Goal: Task Accomplishment & Management: Manage account settings

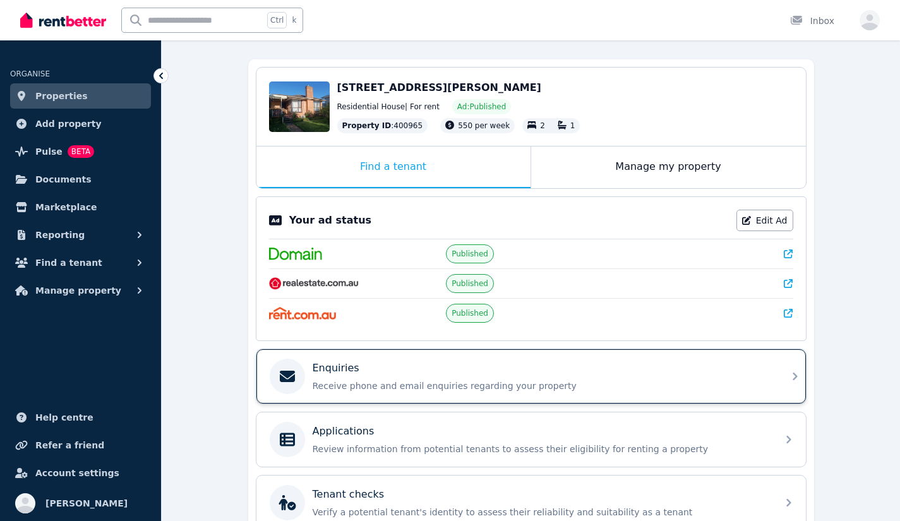
scroll to position [126, 0]
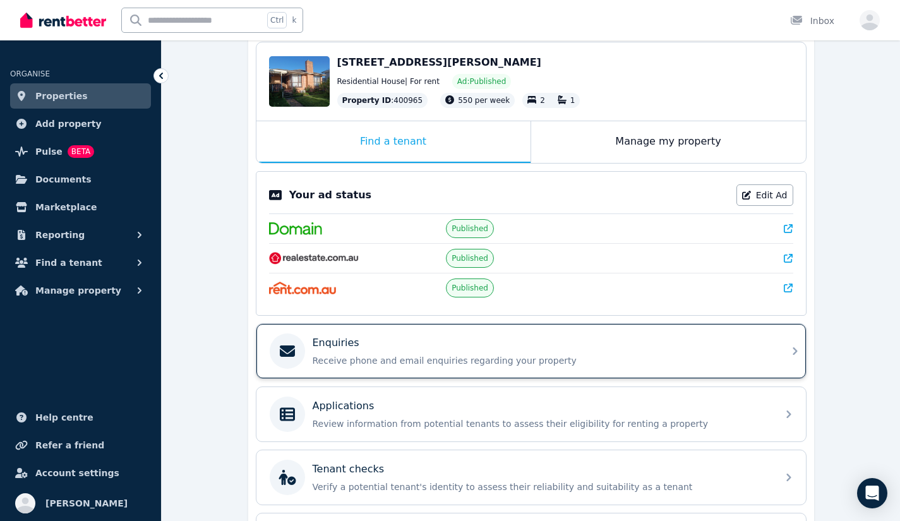
click at [479, 361] on p "Receive phone and email enquiries regarding your property" at bounding box center [541, 360] width 457 height 13
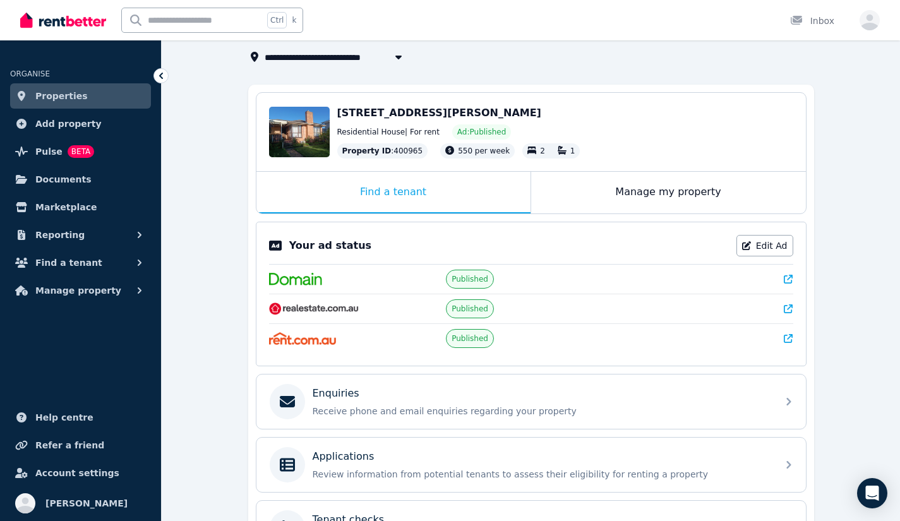
scroll to position [189, 0]
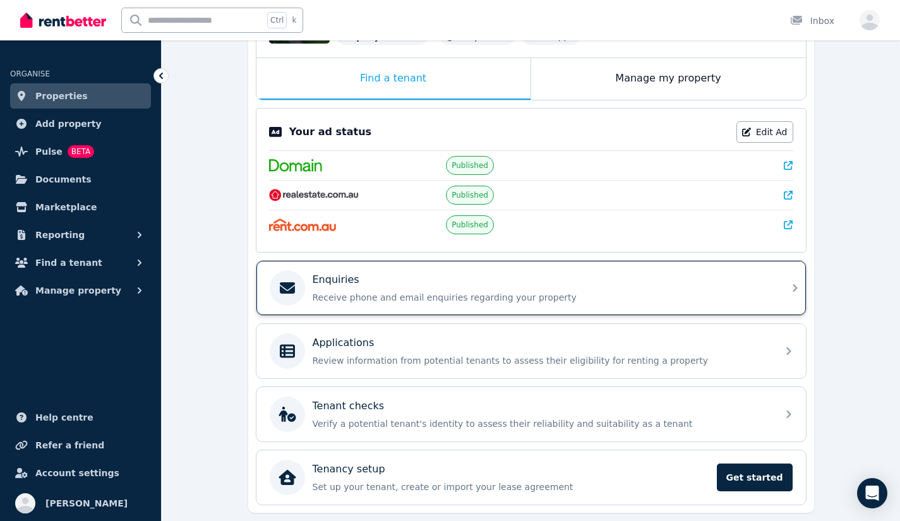
click at [412, 304] on div "Enquiries Receive phone and email enquiries regarding your property" at bounding box center [520, 287] width 500 height 35
